Goal: Transaction & Acquisition: Download file/media

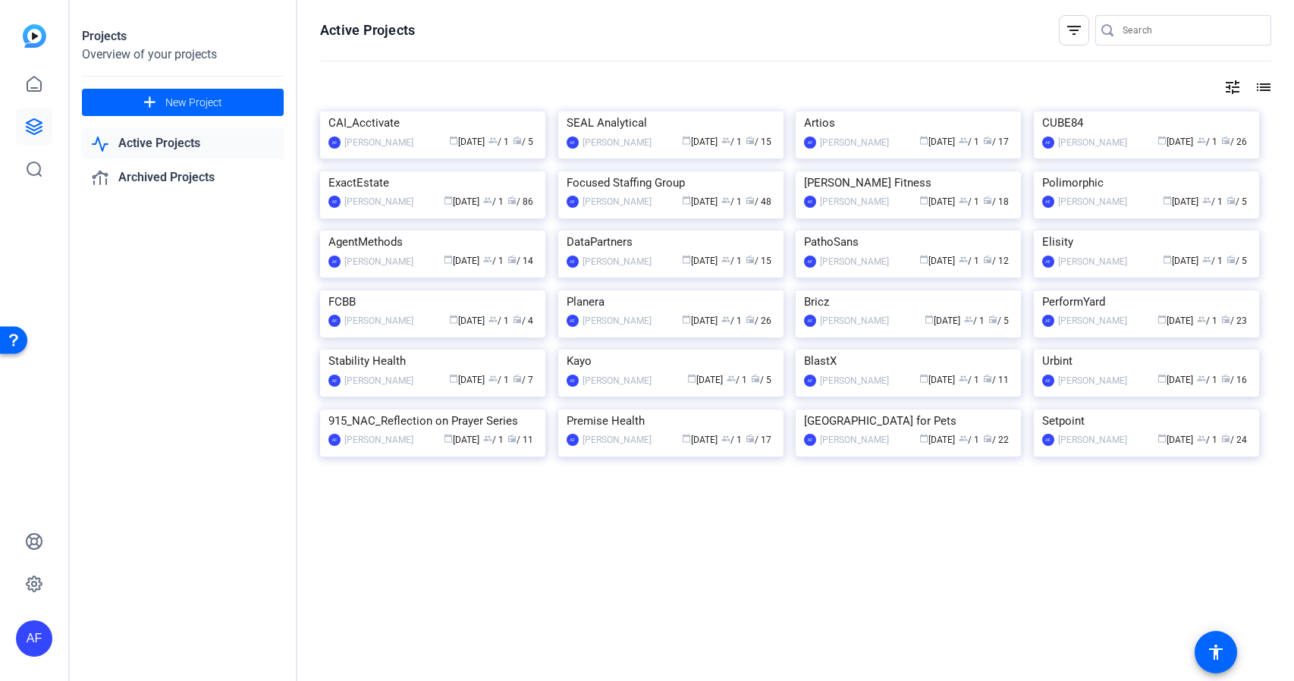
click at [1166, 35] on input "Search" at bounding box center [1191, 30] width 137 height 18
paste input "Clips download from OpenReel and upload to Google drive"
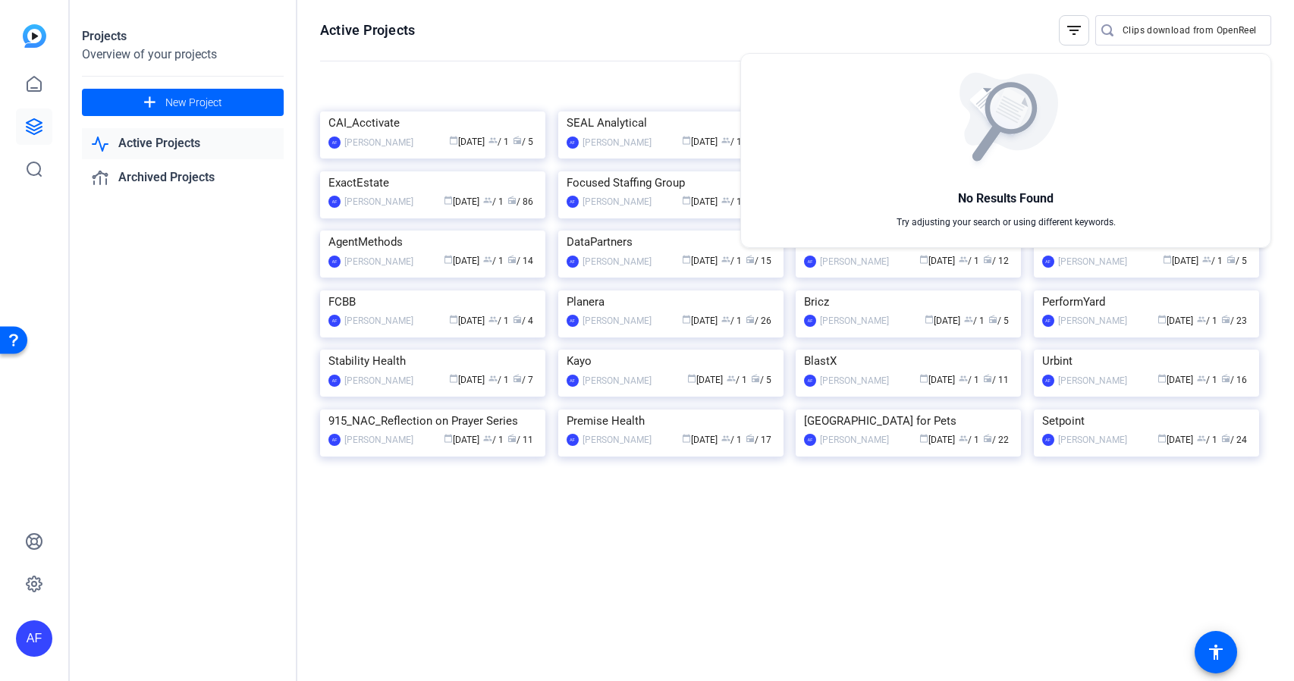
click at [1190, 24] on div at bounding box center [647, 340] width 1294 height 681
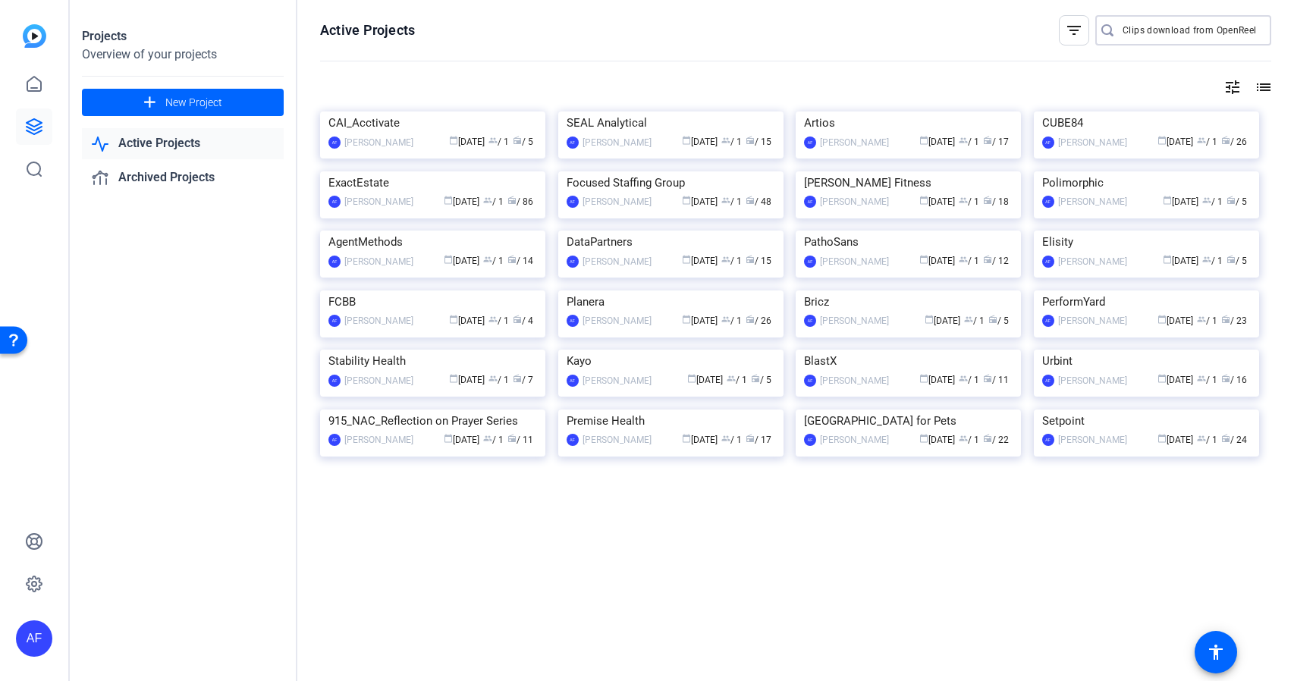
click at [1192, 28] on input "Clips download from OpenReel and upload to Google drive" at bounding box center [1191, 30] width 137 height 18
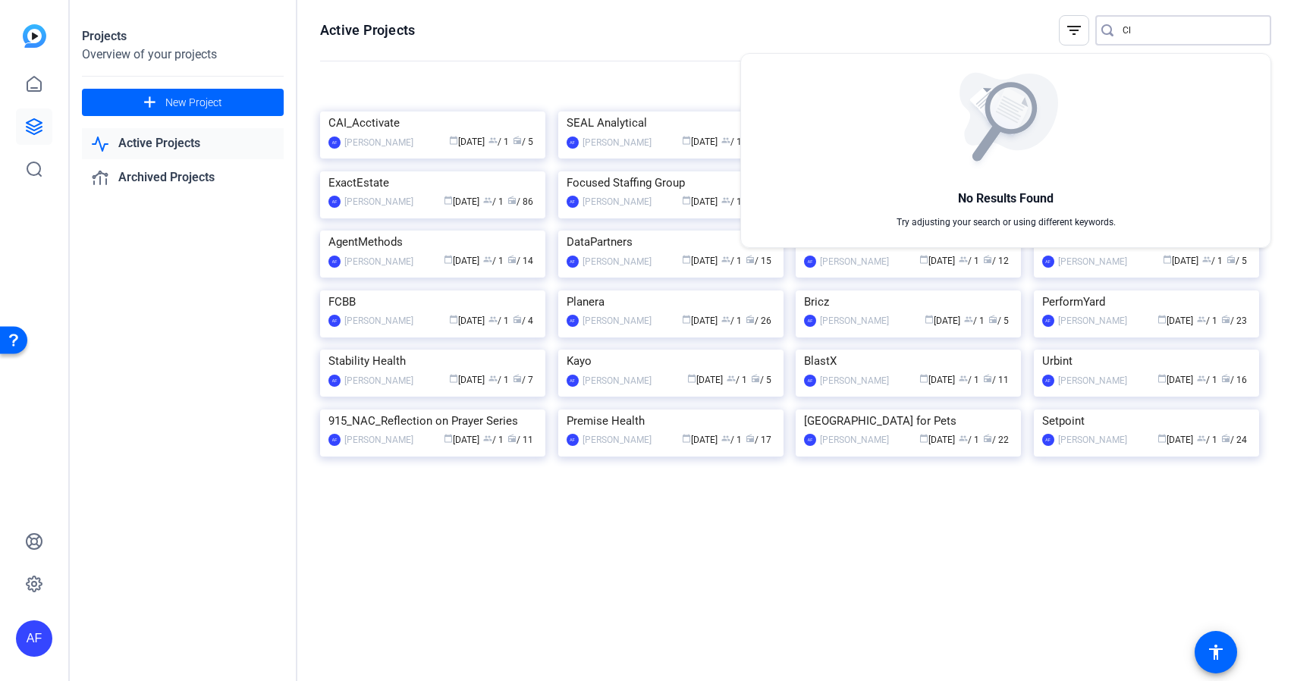
type input "C"
click at [1130, 30] on div at bounding box center [647, 340] width 1294 height 681
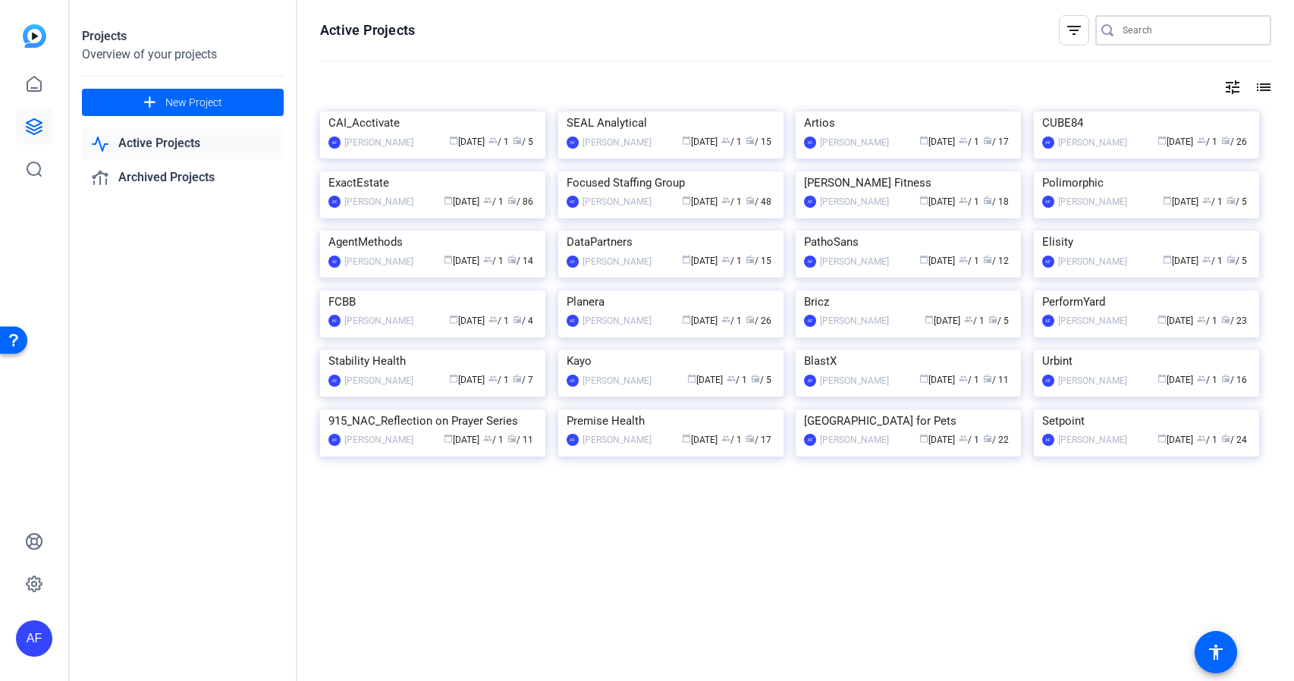
click at [1145, 31] on input "Search" at bounding box center [1191, 30] width 137 height 18
paste input "CS899_GradGuard_[US_STATE] [PERSON_NAME]"
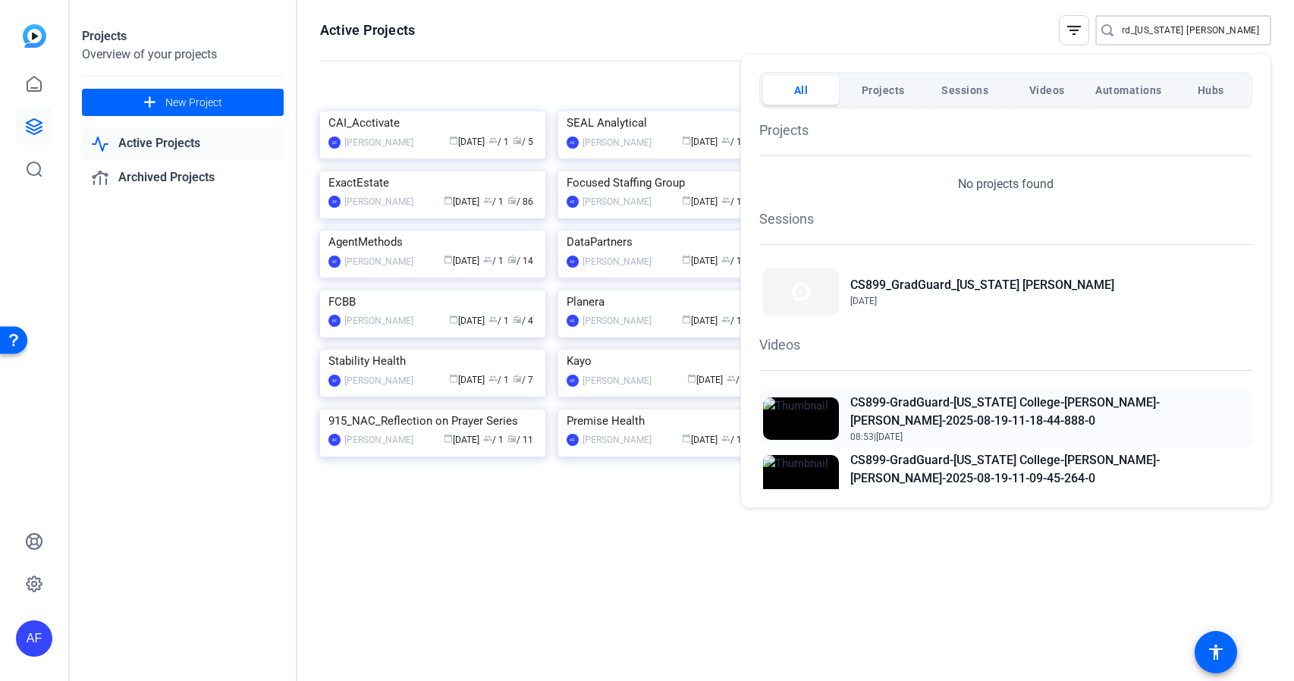
type input "CS899_GradGuard_[US_STATE] [PERSON_NAME]"
click at [929, 404] on h2 "CS899-GradGuard-[US_STATE] College-[PERSON_NAME]-[PERSON_NAME]-2025-08-19-11-18…" at bounding box center [1050, 412] width 398 height 36
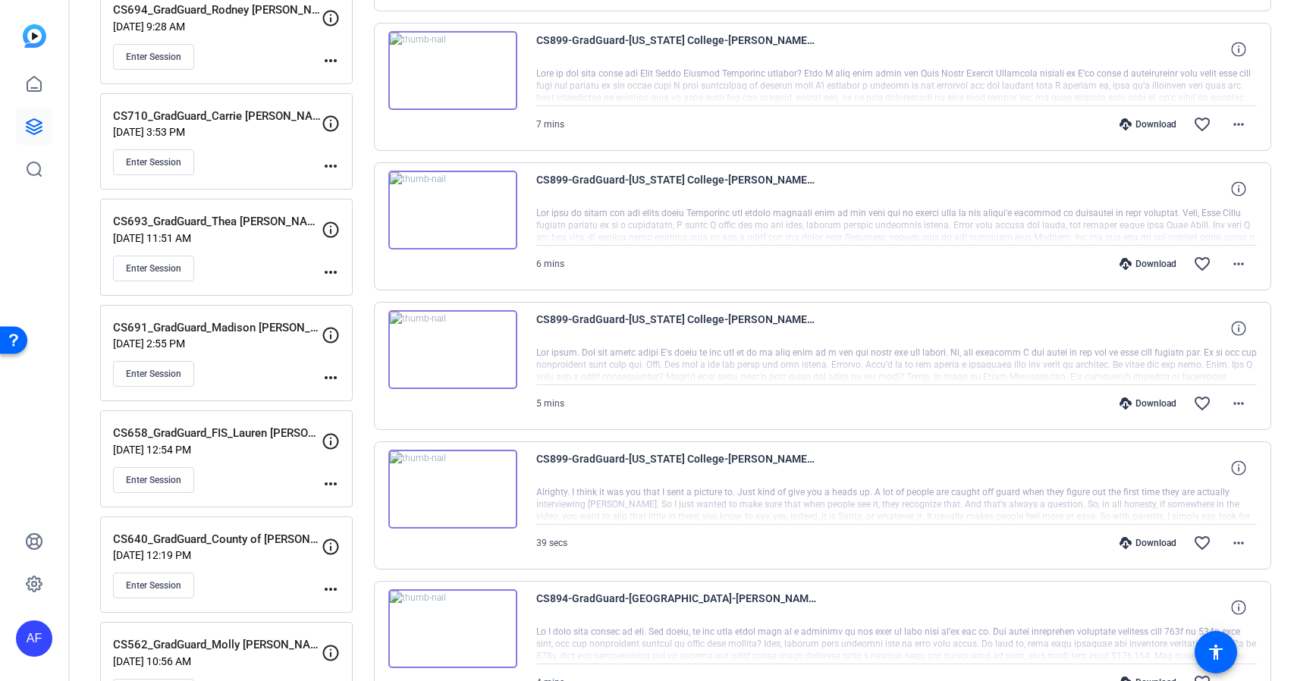
scroll to position [546, 0]
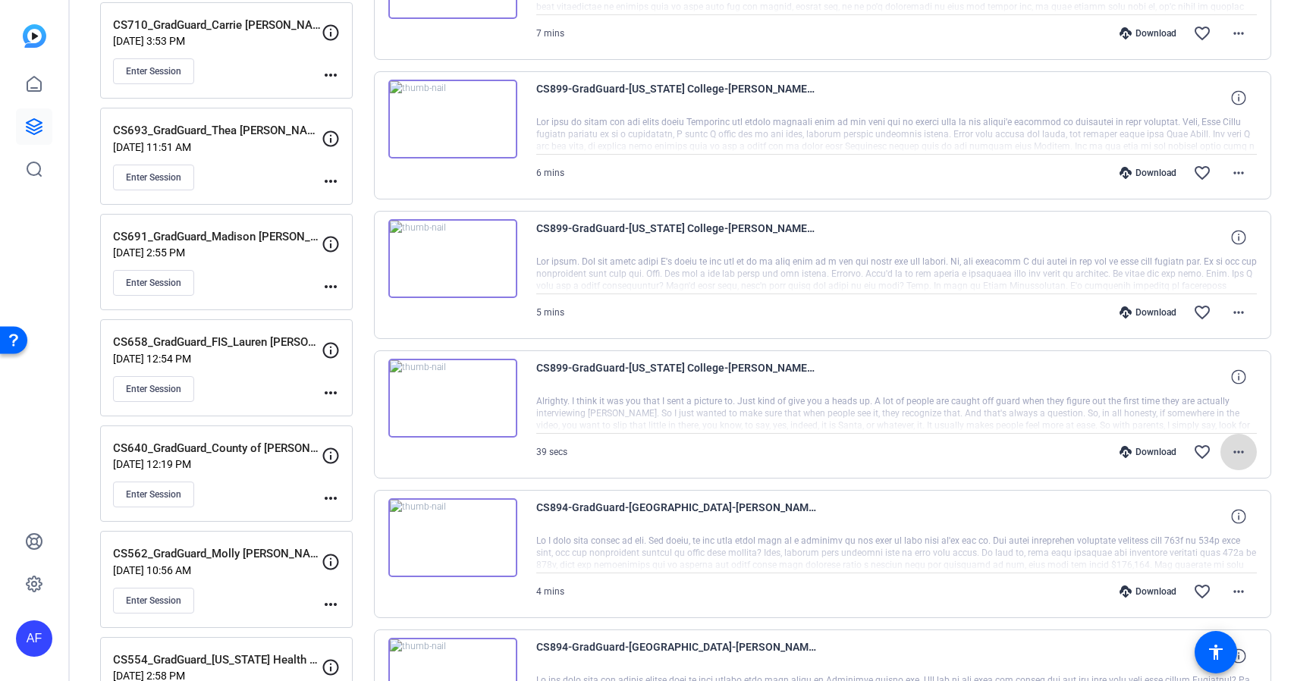
click at [1242, 451] on mat-icon "more_horiz" at bounding box center [1239, 452] width 18 height 18
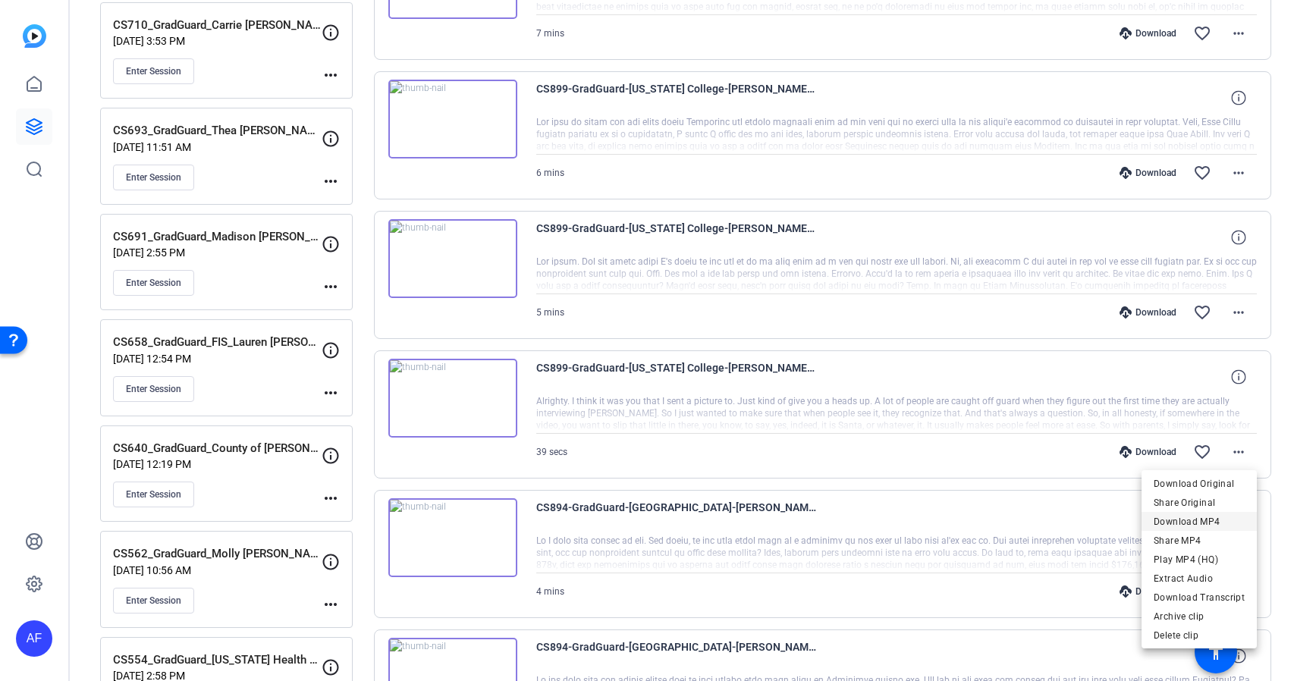
click at [1182, 524] on span "Download MP4" at bounding box center [1199, 522] width 91 height 18
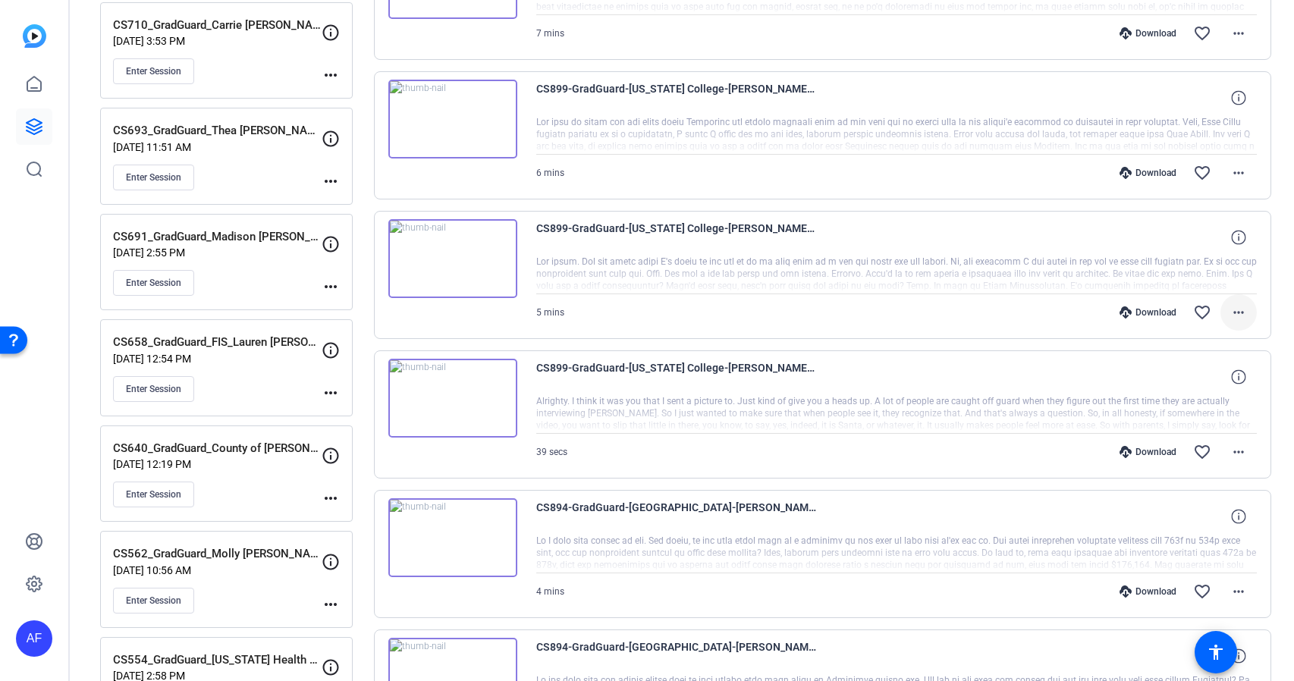
click at [1240, 312] on mat-icon "more_horiz" at bounding box center [1239, 312] width 18 height 18
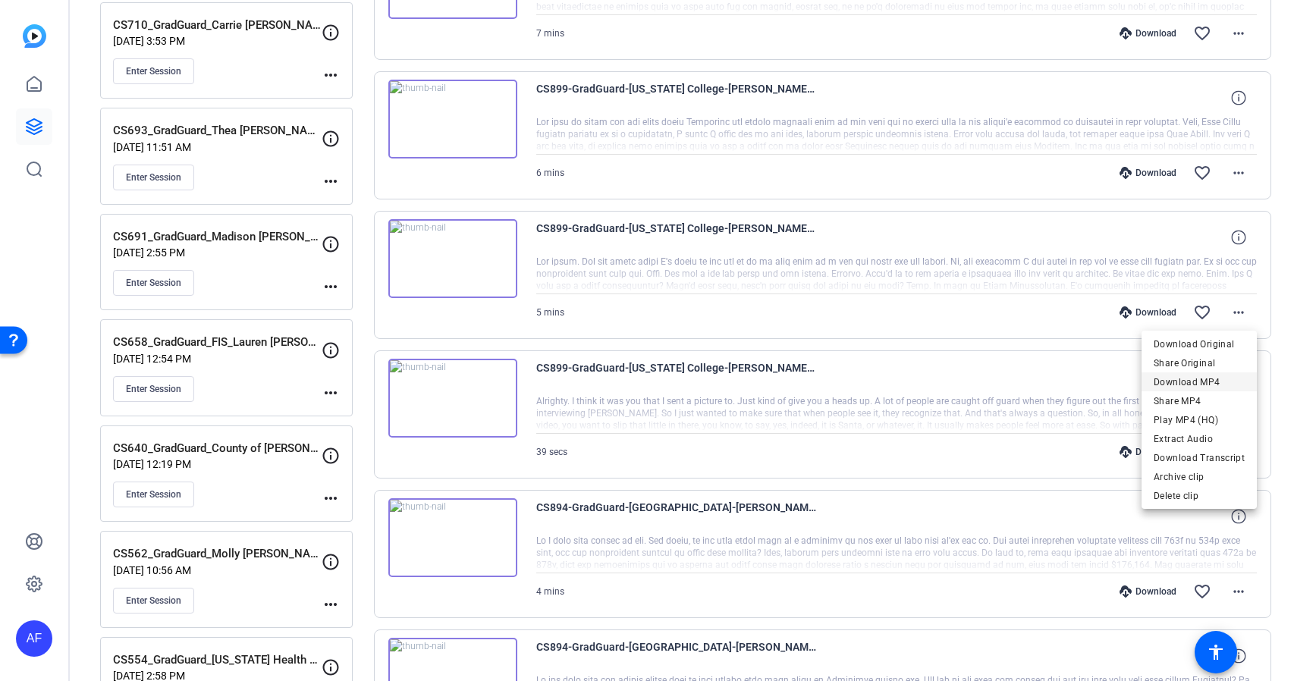
click at [1203, 386] on span "Download MP4" at bounding box center [1199, 382] width 91 height 18
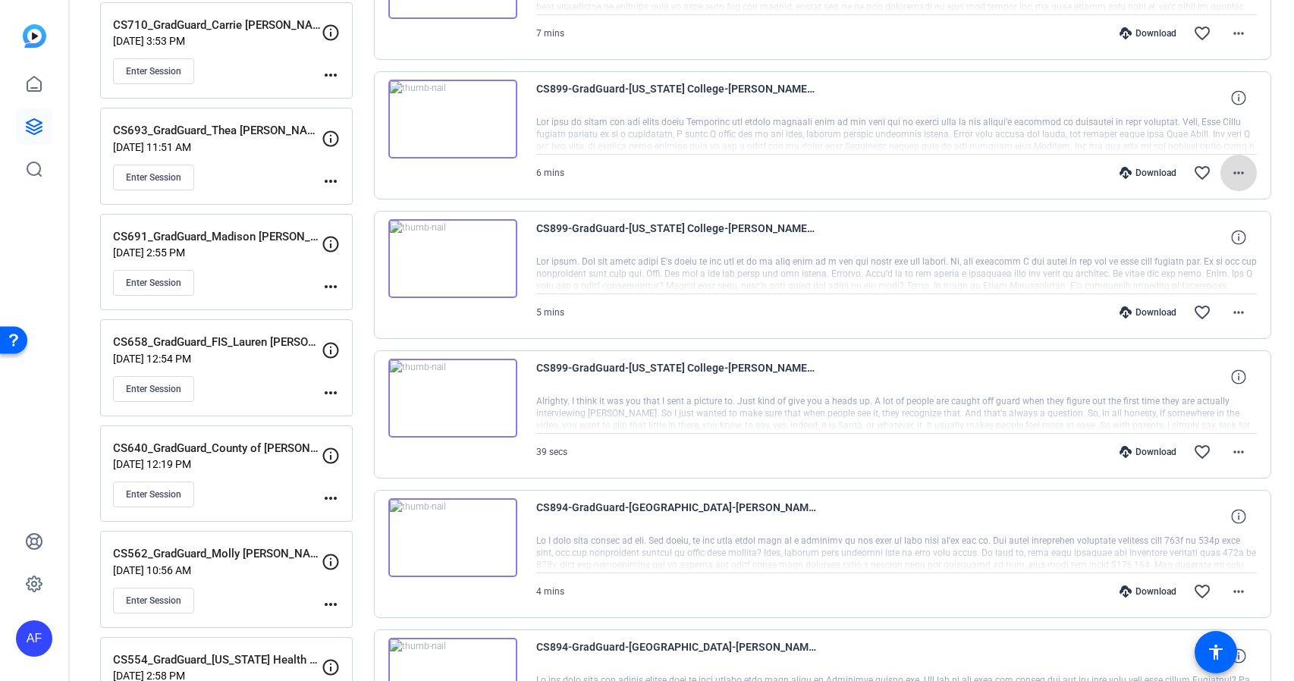
click at [1240, 168] on mat-icon "more_horiz" at bounding box center [1239, 173] width 18 height 18
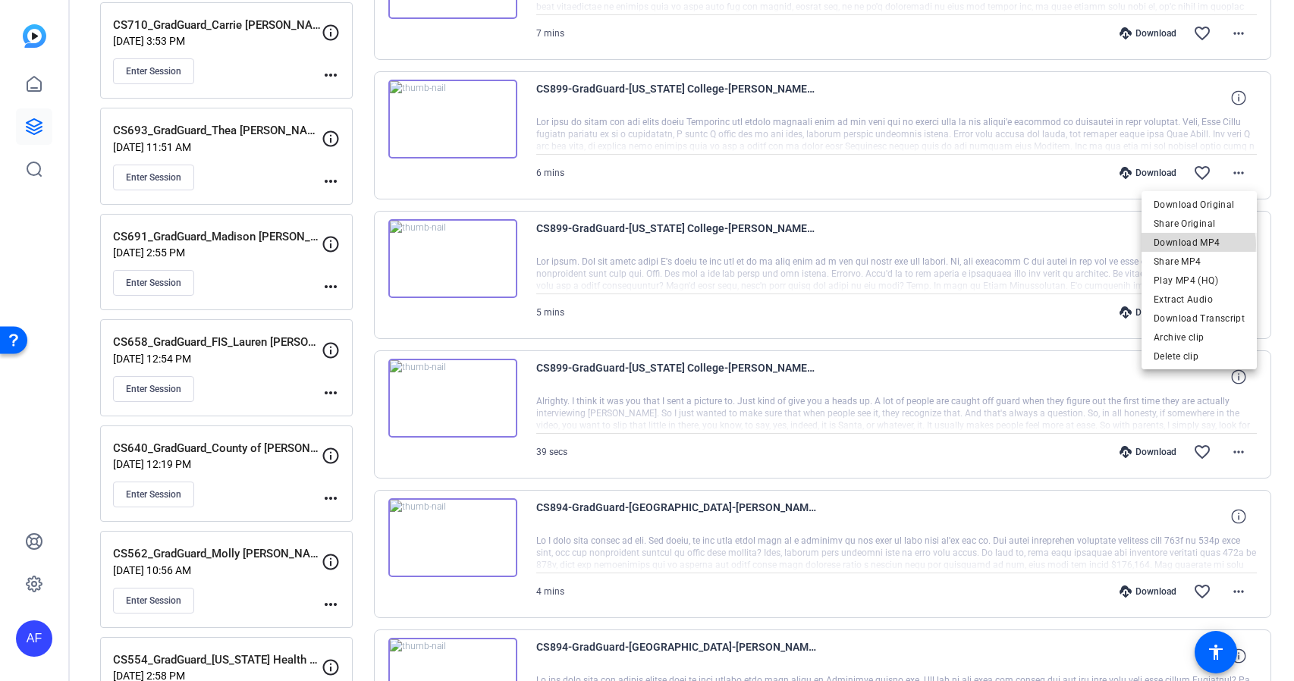
click at [1190, 245] on span "Download MP4" at bounding box center [1199, 243] width 91 height 18
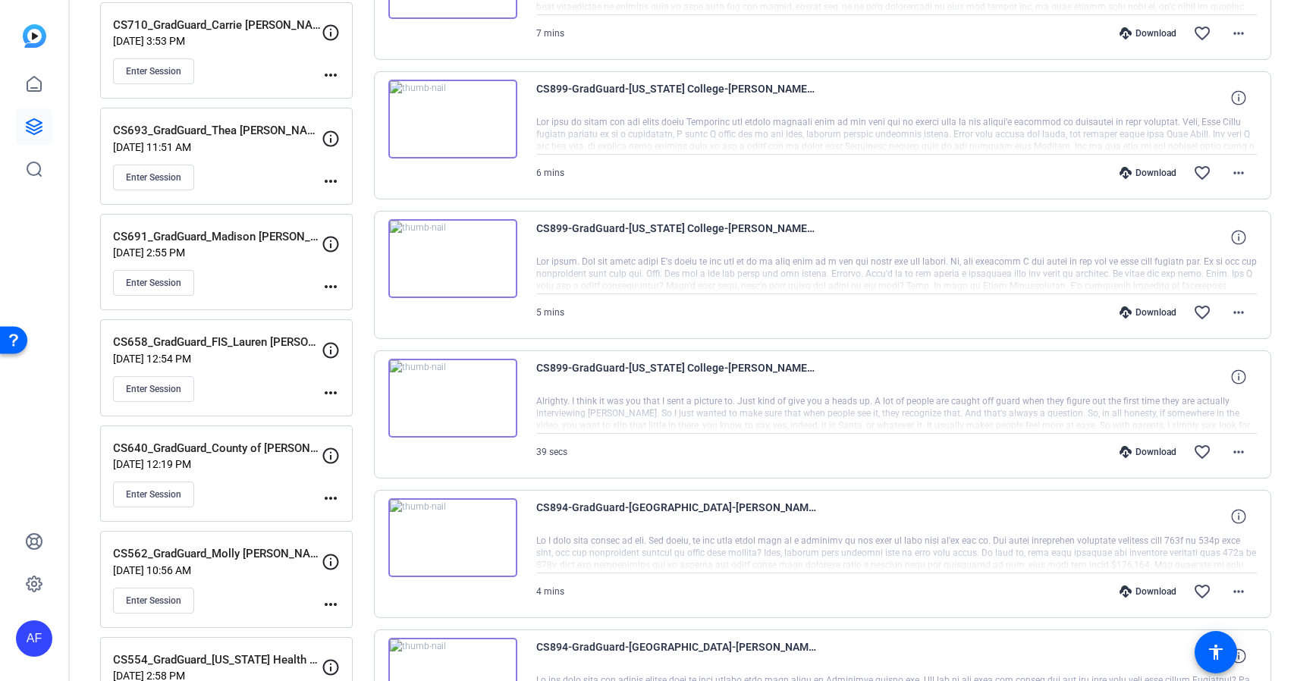
scroll to position [182, 0]
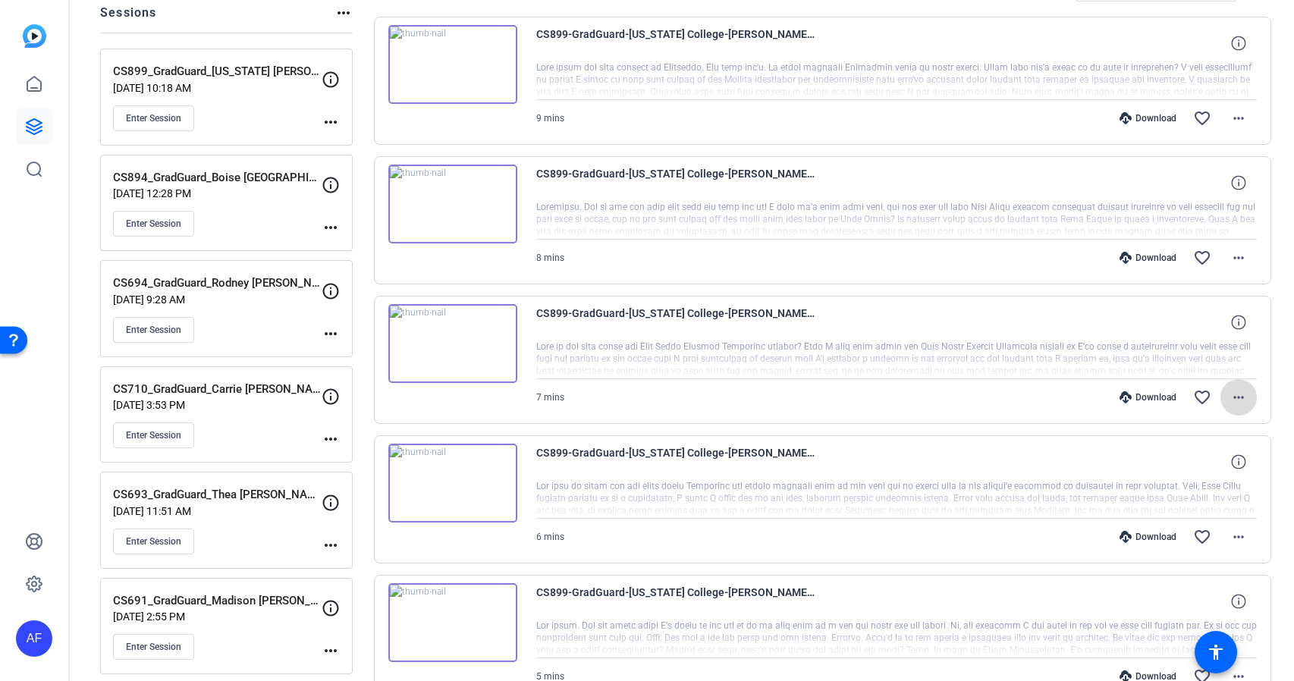
click at [1239, 397] on mat-icon "more_horiz" at bounding box center [1239, 397] width 18 height 18
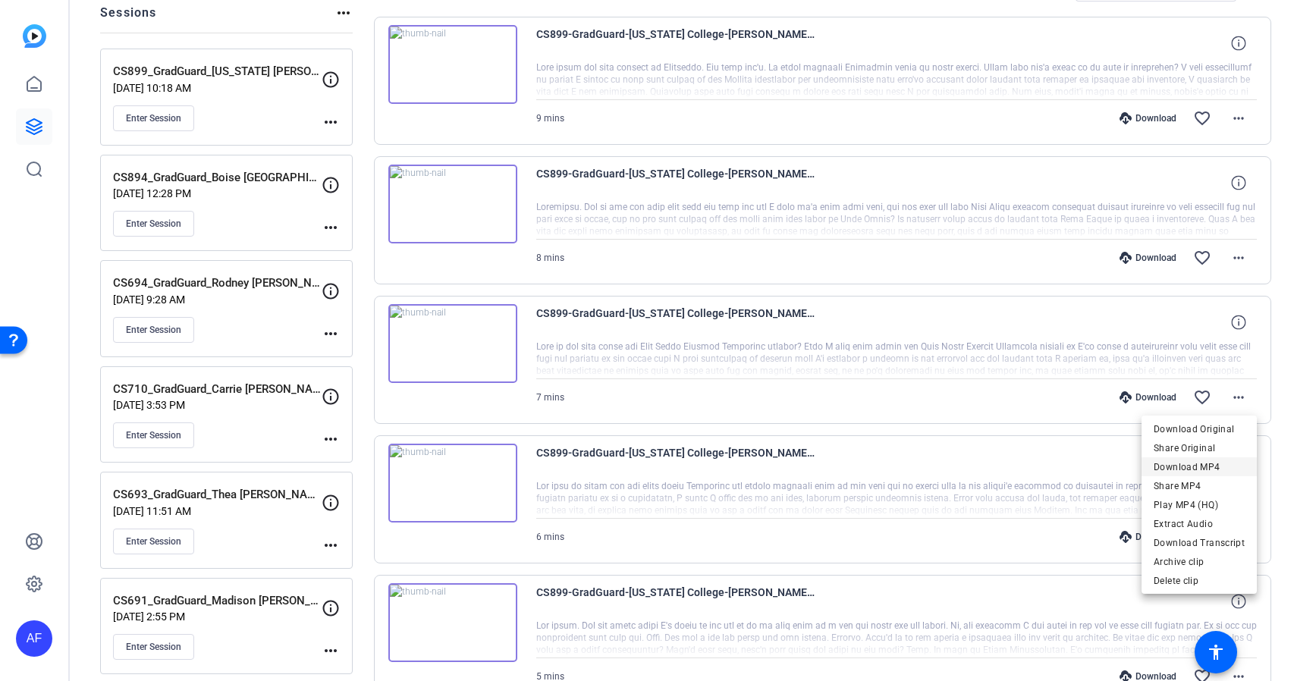
click at [1198, 468] on span "Download MP4" at bounding box center [1199, 467] width 91 height 18
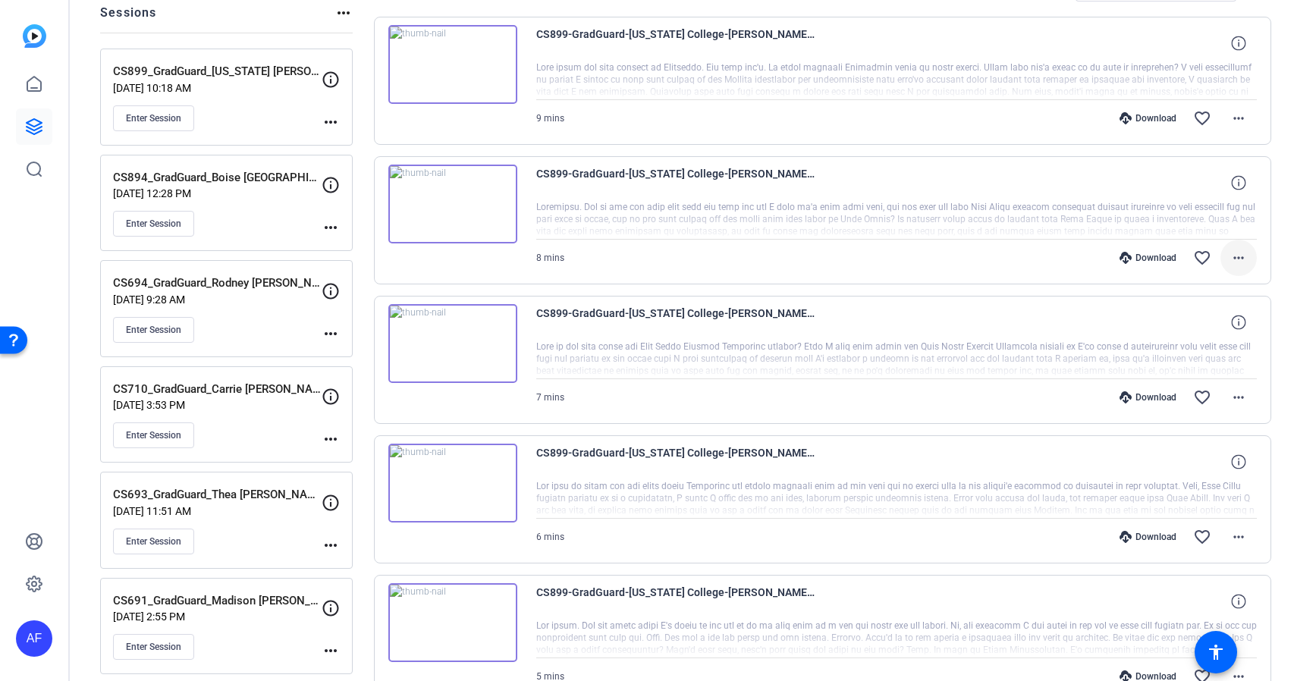
click at [1239, 259] on mat-icon "more_horiz" at bounding box center [1239, 258] width 18 height 18
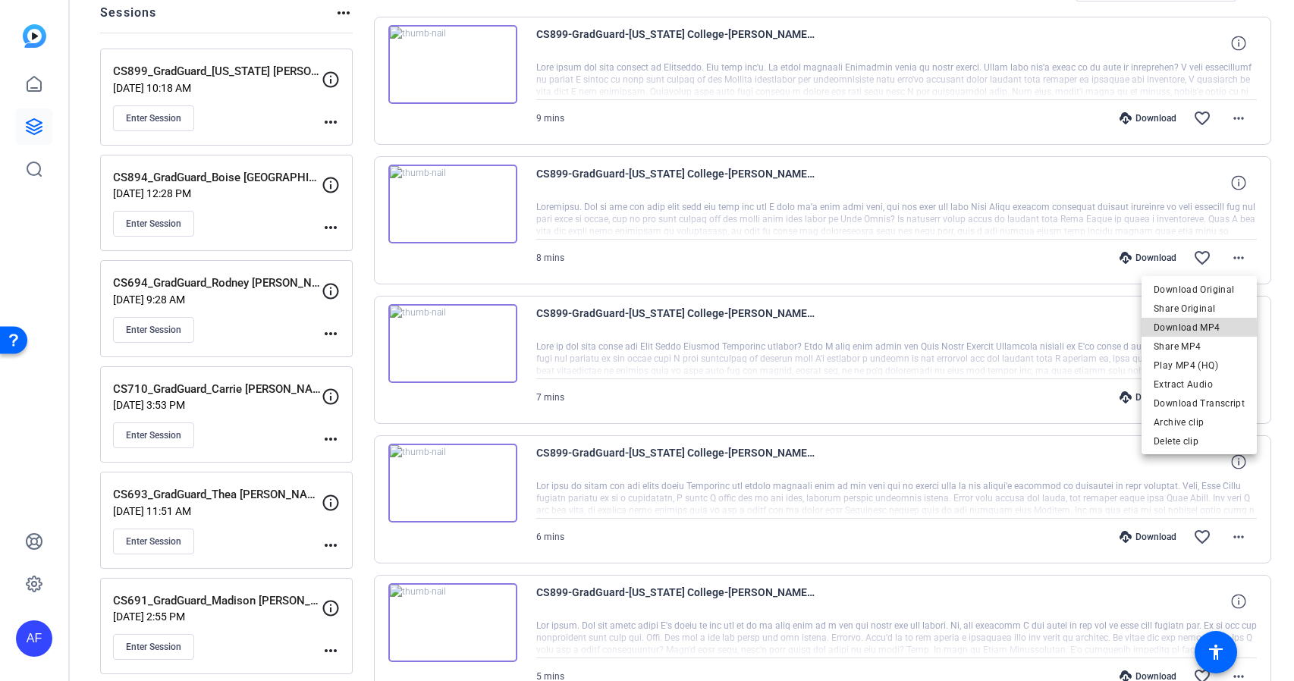
click at [1215, 322] on span "Download MP4" at bounding box center [1199, 328] width 91 height 18
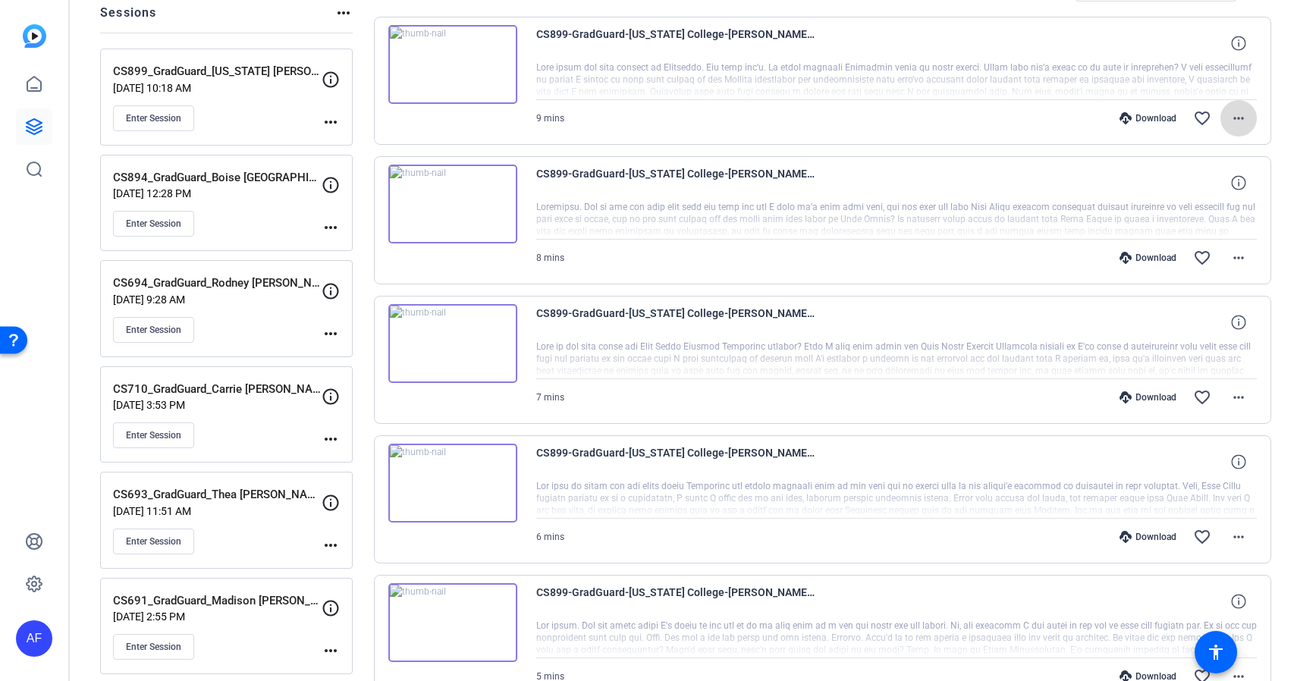
click at [1237, 117] on mat-icon "more_horiz" at bounding box center [1239, 118] width 18 height 18
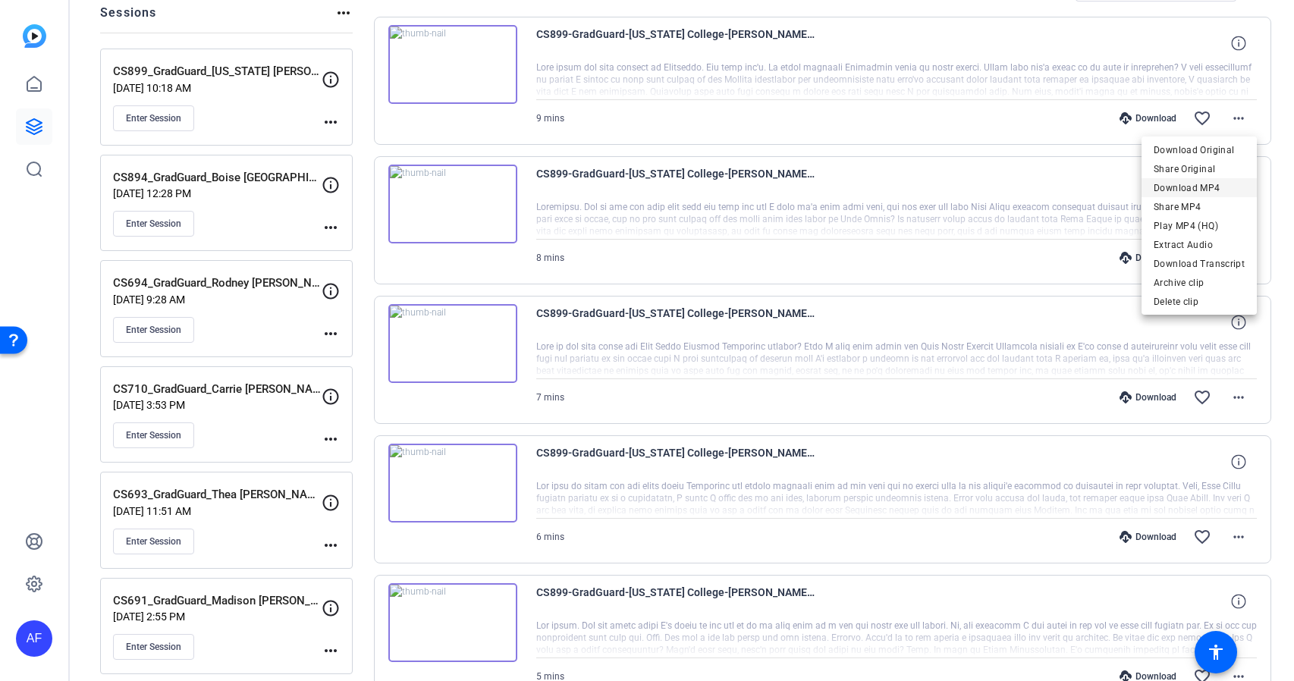
click at [1209, 186] on span "Download MP4" at bounding box center [1199, 188] width 91 height 18
